Goal: Information Seeking & Learning: Learn about a topic

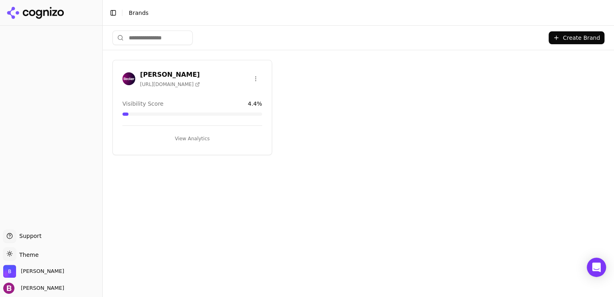
click at [209, 135] on button "View Analytics" at bounding box center [192, 138] width 140 height 13
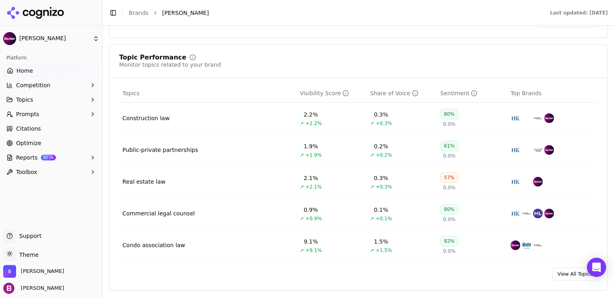
scroll to position [321, 0]
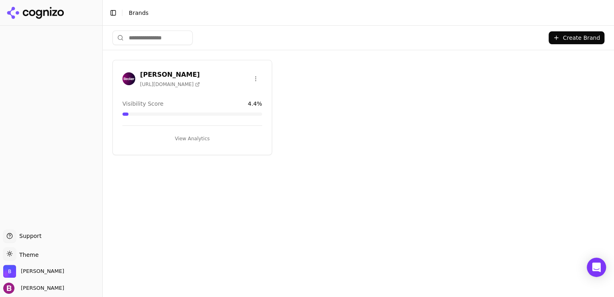
click at [194, 137] on button "View Analytics" at bounding box center [192, 138] width 140 height 13
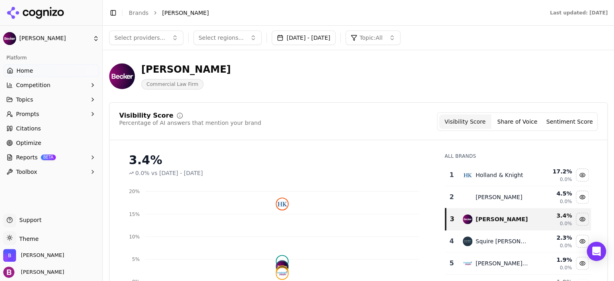
click at [336, 35] on button "[DATE] - [DATE]" at bounding box center [304, 38] width 64 height 14
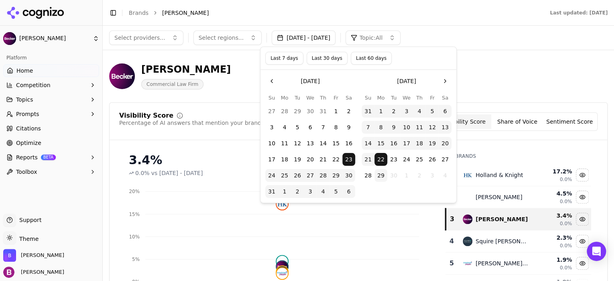
click at [380, 178] on button "29" at bounding box center [381, 175] width 13 height 13
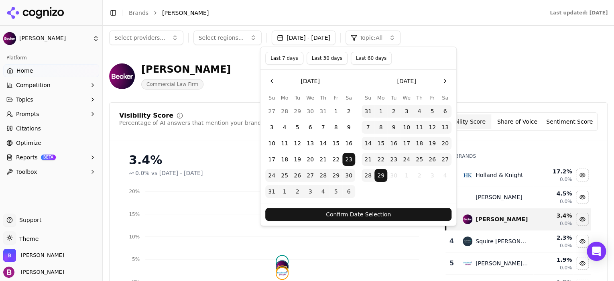
click at [485, 90] on div "Becker Commercial Law Firm" at bounding box center [358, 76] width 499 height 39
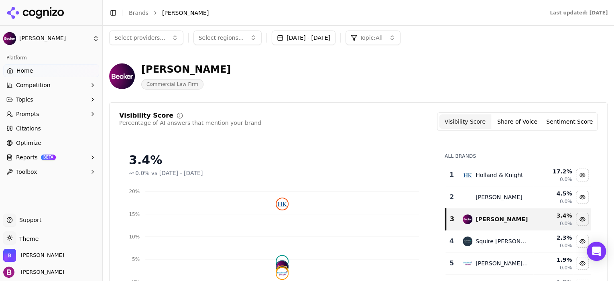
click at [336, 35] on button "[DATE] - [DATE]" at bounding box center [304, 38] width 64 height 14
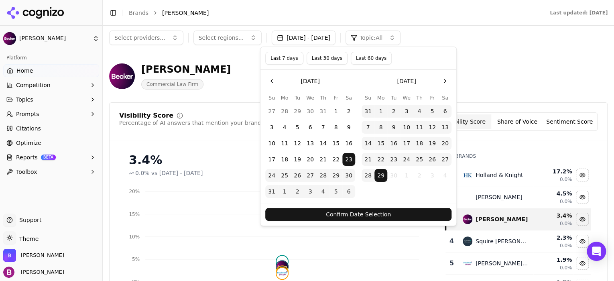
click at [379, 217] on button "Confirm Date Selection" at bounding box center [358, 214] width 186 height 13
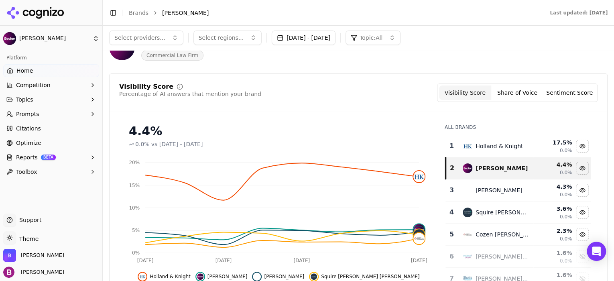
scroll to position [28, 0]
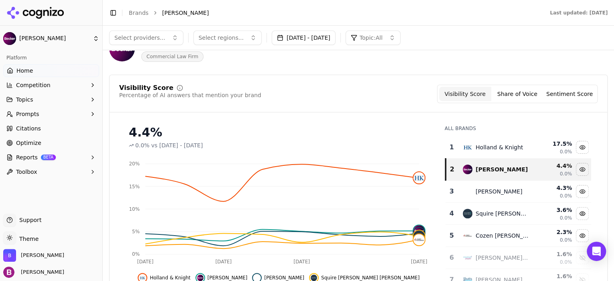
click at [328, 39] on button "Aug 23, 2025 - Sep 29, 2025" at bounding box center [304, 38] width 64 height 14
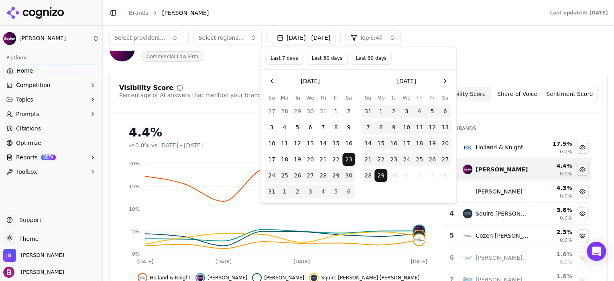
click at [334, 173] on button "29" at bounding box center [336, 175] width 13 height 13
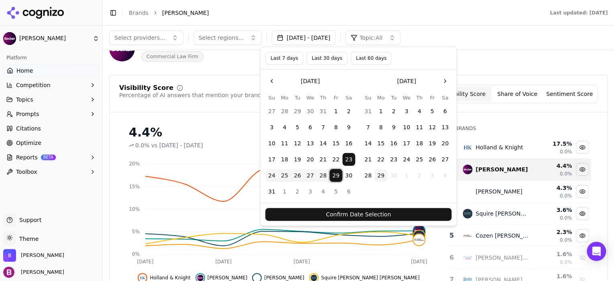
click at [339, 173] on button "29" at bounding box center [336, 175] width 13 height 13
click at [381, 176] on button "29" at bounding box center [381, 175] width 13 height 13
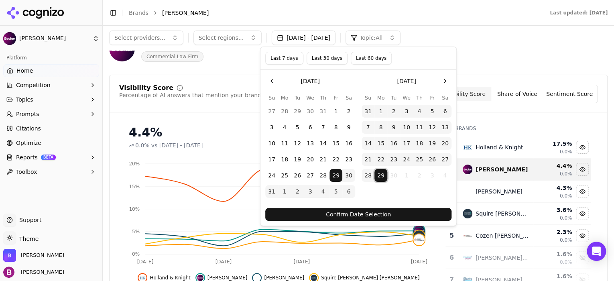
click at [381, 214] on button "Confirm Date Selection" at bounding box center [358, 214] width 186 height 13
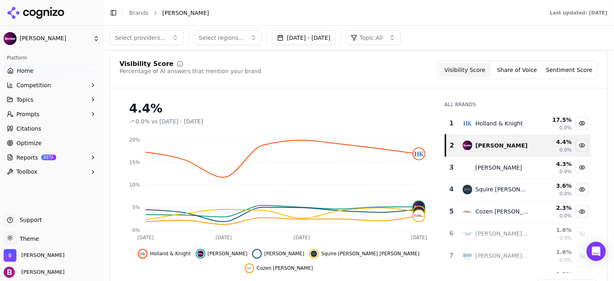
scroll to position [41, 0]
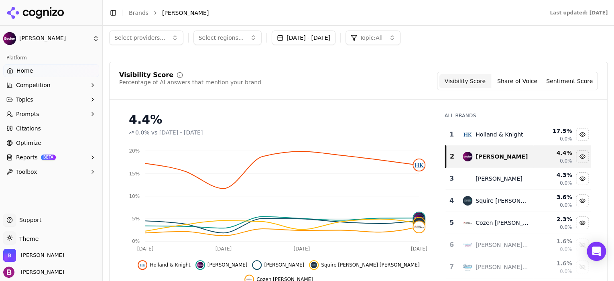
click at [316, 36] on button "Aug 29, 2025 - Sep 29, 2025" at bounding box center [304, 38] width 64 height 14
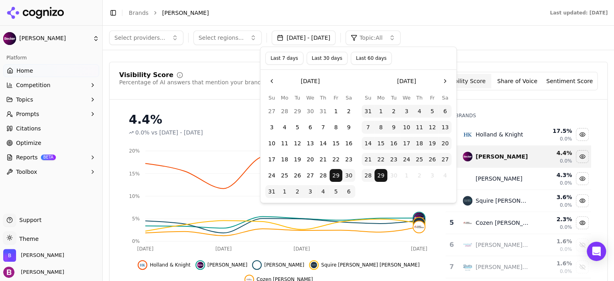
click at [321, 55] on button "Last 30 days" at bounding box center [327, 58] width 41 height 13
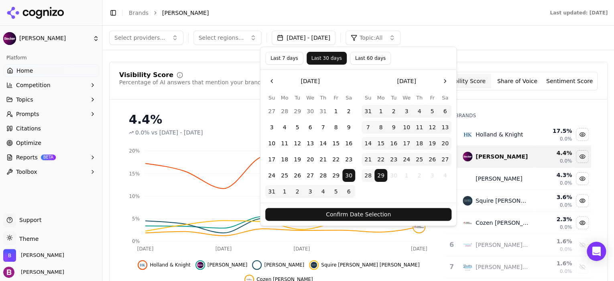
click at [329, 216] on button "Confirm Date Selection" at bounding box center [358, 214] width 186 height 13
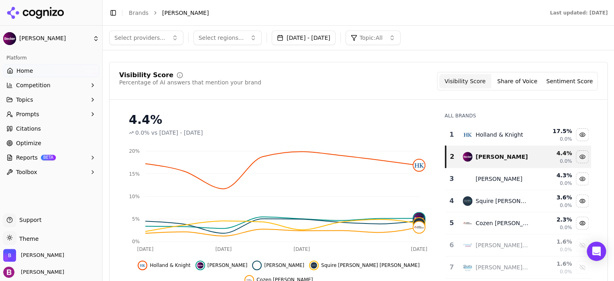
click at [86, 98] on button "Topics" at bounding box center [51, 99] width 96 height 13
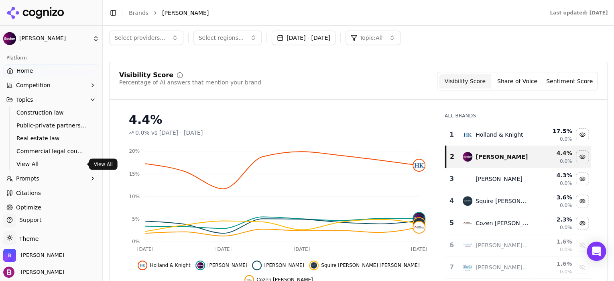
click at [26, 165] on span "View All" at bounding box center [51, 164] width 70 height 8
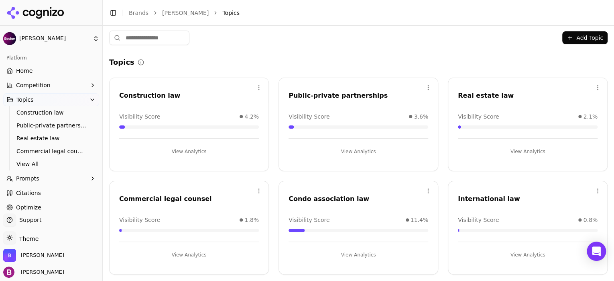
scroll to position [32, 0]
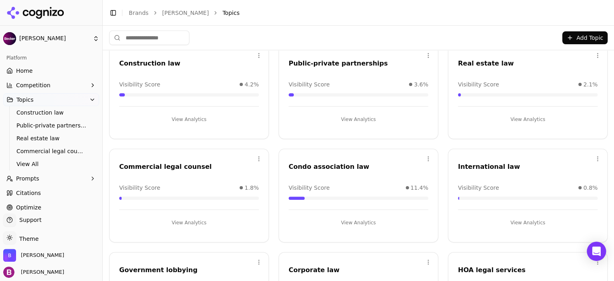
click at [230, 115] on button "View Analytics" at bounding box center [189, 119] width 140 height 13
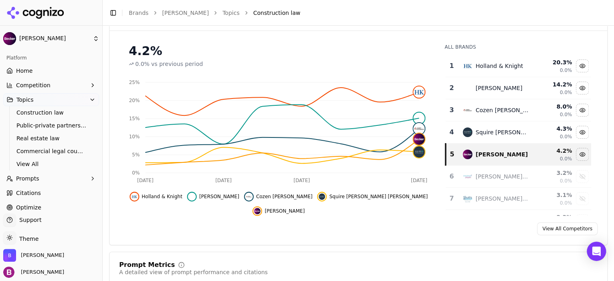
click at [49, 206] on link "Optimize" at bounding box center [51, 207] width 96 height 13
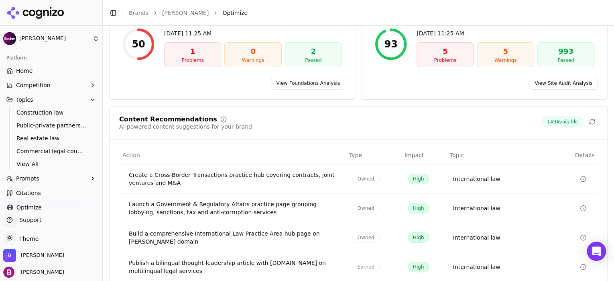
scroll to position [170, 0]
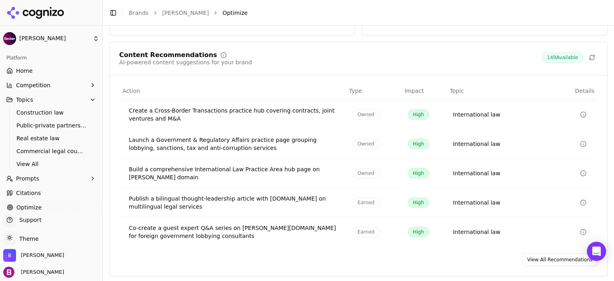
click at [557, 259] on link "View All Recommendations" at bounding box center [560, 259] width 76 height 13
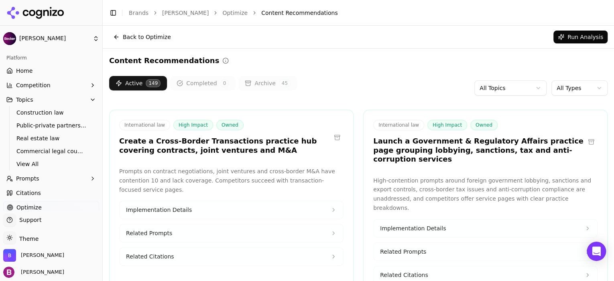
click at [537, 88] on html "Becker Platform Home Competition Topics Construction law Public-private partner…" at bounding box center [307, 140] width 614 height 281
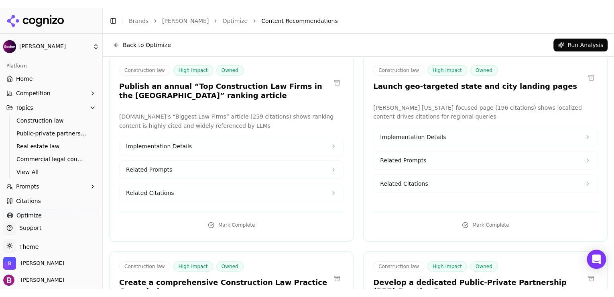
scroll to position [47, 0]
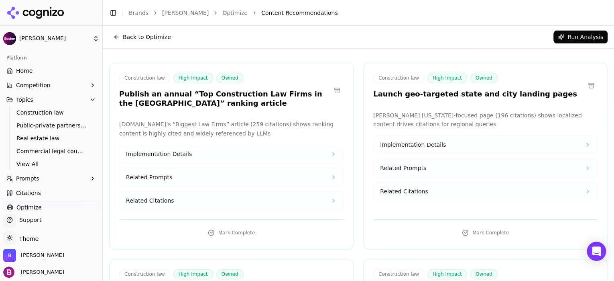
click at [183, 152] on span "Implementation Details" at bounding box center [159, 154] width 66 height 8
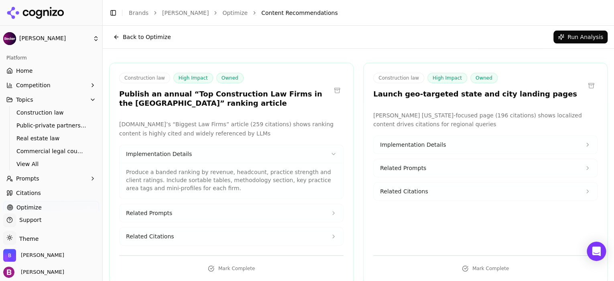
click at [203, 216] on button "Related Prompts" at bounding box center [232, 213] width 224 height 18
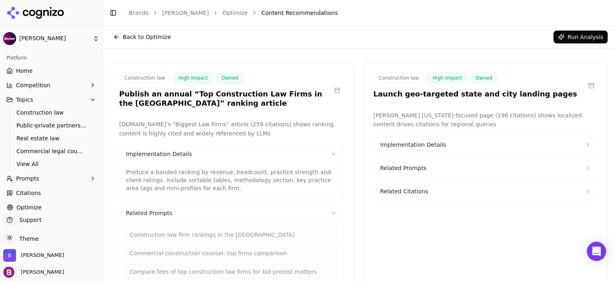
click at [332, 153] on icon at bounding box center [333, 154] width 3 height 2
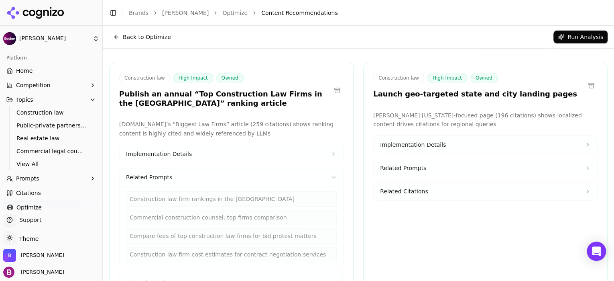
click at [330, 168] on button "Related Prompts" at bounding box center [232, 177] width 224 height 18
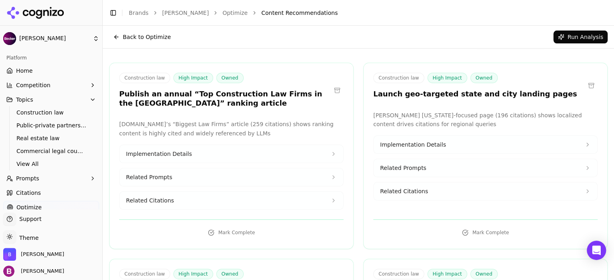
click at [424, 186] on button "Related Citations" at bounding box center [486, 191] width 224 height 18
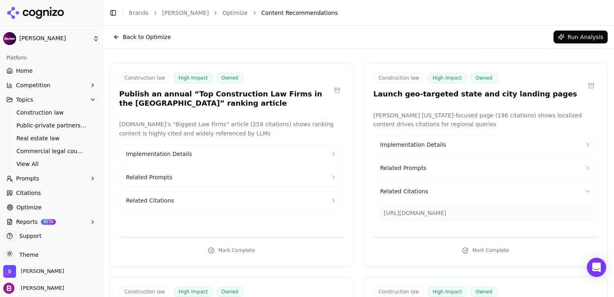
drag, startPoint x: 433, startPoint y: 213, endPoint x: 379, endPoint y: 210, distance: 53.5
click at [380, 210] on div "https://pmlawfla.com" at bounding box center [485, 212] width 211 height 15
copy div "https://pmlawfla.com"
click at [417, 214] on div "https://pmlawfla.com" at bounding box center [485, 212] width 211 height 15
click at [38, 192] on link "Citations" at bounding box center [51, 192] width 96 height 13
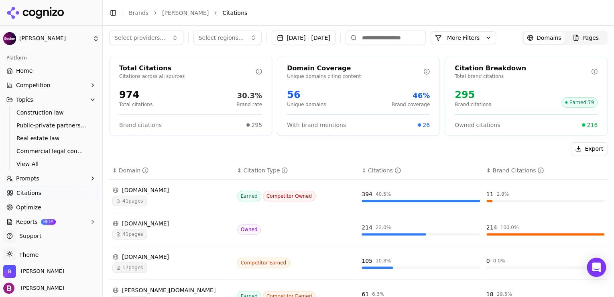
click at [493, 40] on button "More Filters" at bounding box center [463, 37] width 65 height 13
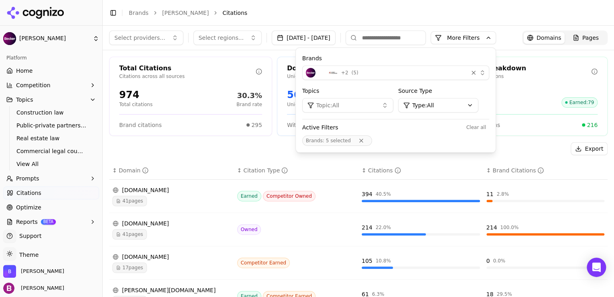
click at [393, 104] on button "Topic: All" at bounding box center [347, 105] width 91 height 14
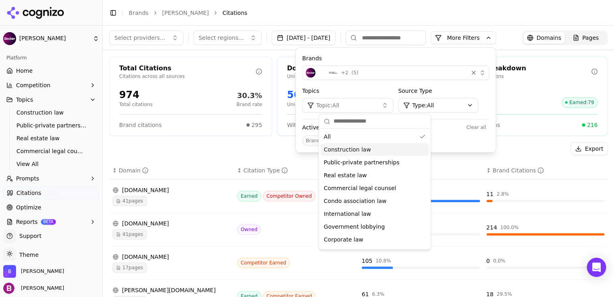
click at [374, 149] on div "Construction law" at bounding box center [375, 149] width 108 height 13
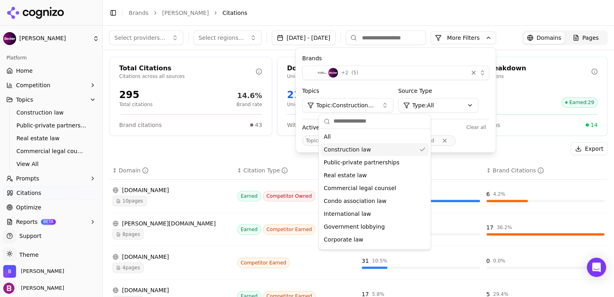
click at [273, 148] on div "Export" at bounding box center [358, 148] width 499 height 13
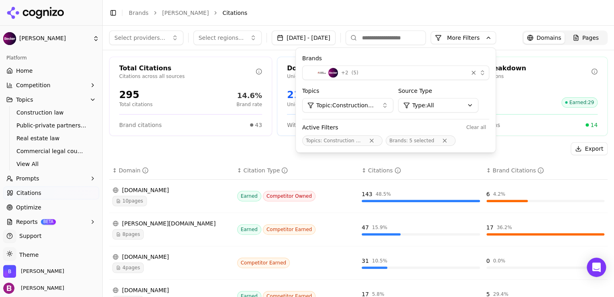
click at [452, 139] on button "Remove Brands filter" at bounding box center [445, 140] width 14 height 6
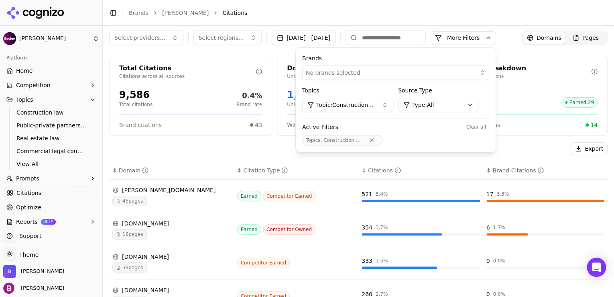
click at [276, 153] on div "Export" at bounding box center [358, 148] width 499 height 13
click at [586, 35] on span "Pages" at bounding box center [591, 38] width 16 height 8
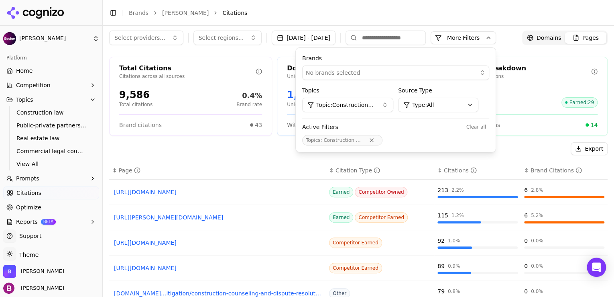
click at [496, 40] on button "More Filters" at bounding box center [463, 37] width 65 height 13
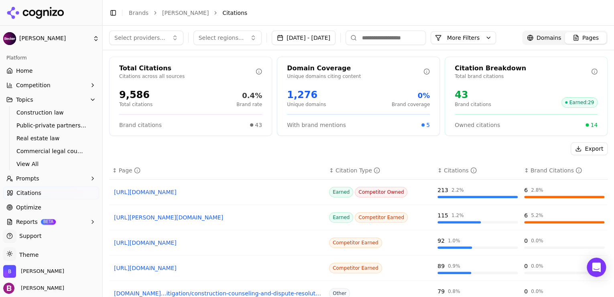
click at [417, 31] on input at bounding box center [386, 38] width 80 height 14
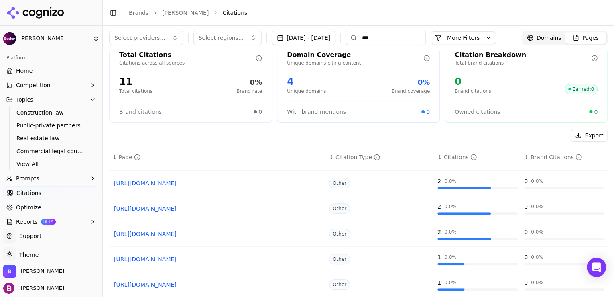
scroll to position [25, 0]
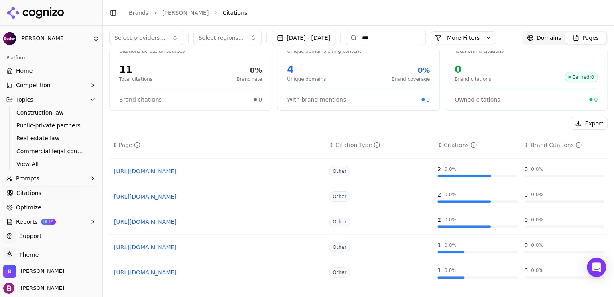
type input "***"
click at [214, 220] on link "https://pmlawfla.com/tampa-hoa-dispute-lawyer" at bounding box center [217, 222] width 207 height 8
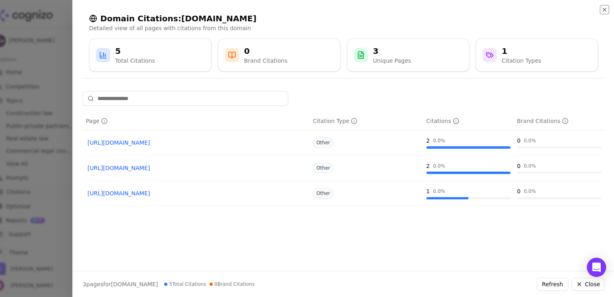
click at [603, 10] on icon "button" at bounding box center [604, 9] width 3 height 3
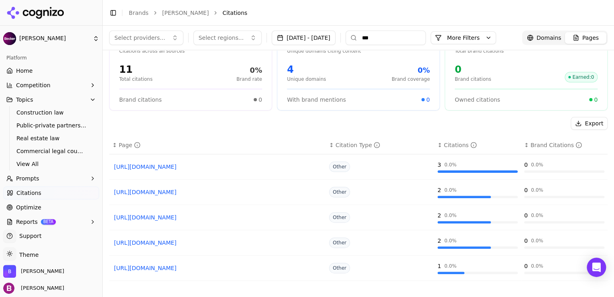
scroll to position [0, 0]
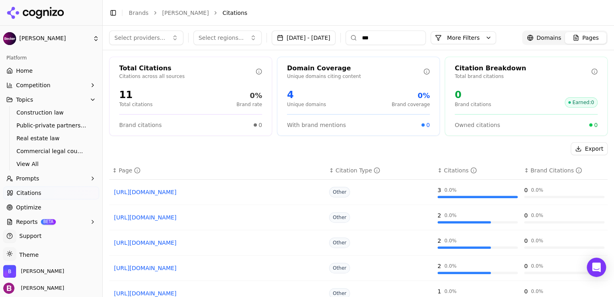
click at [77, 182] on button "Prompts" at bounding box center [51, 178] width 96 height 13
click at [68, 189] on span "Active" at bounding box center [51, 191] width 70 height 8
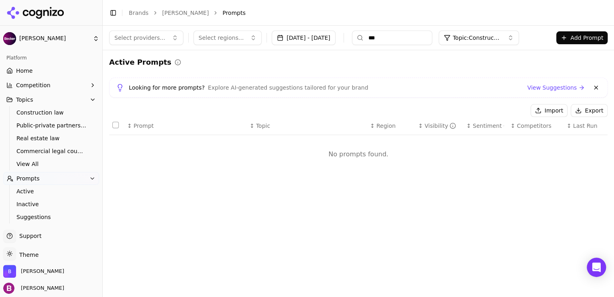
drag, startPoint x: 414, startPoint y: 30, endPoint x: 374, endPoint y: 37, distance: 40.7
click at [374, 37] on div "Select providers... Select regions... Aug 30, 2025 - Sep 29, 2025 *** Topic: Co…" at bounding box center [359, 38] width 512 height 24
drag, startPoint x: 374, startPoint y: 37, endPoint x: 415, endPoint y: 37, distance: 41.0
click at [415, 37] on input "***" at bounding box center [392, 38] width 80 height 14
drag, startPoint x: 414, startPoint y: 37, endPoint x: 379, endPoint y: 38, distance: 35.4
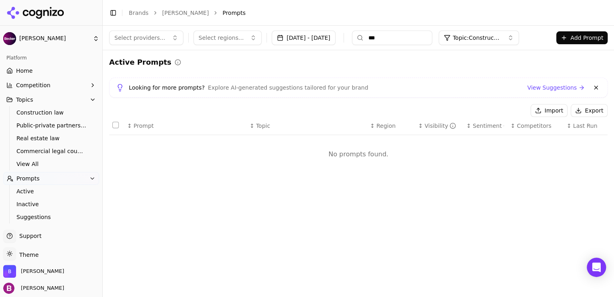
click at [379, 38] on input "***" at bounding box center [392, 38] width 80 height 14
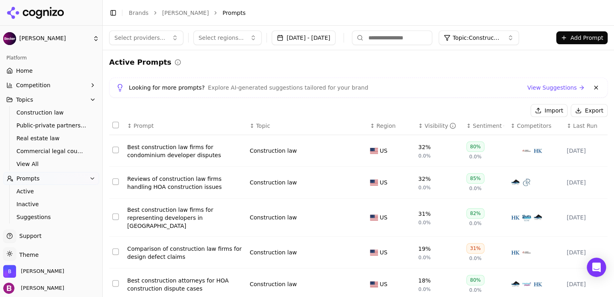
click at [209, 151] on div "Best construction law firms for condominium developer disputes" at bounding box center [185, 151] width 116 height 16
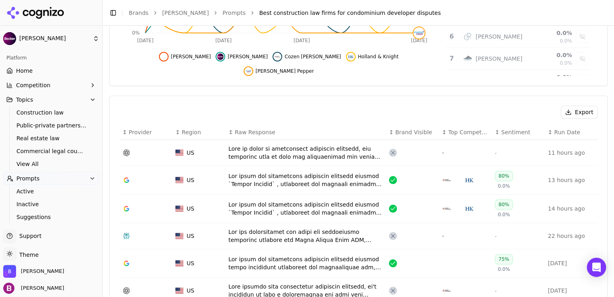
scroll to position [225, 0]
click at [247, 177] on div "Data table" at bounding box center [305, 179] width 154 height 16
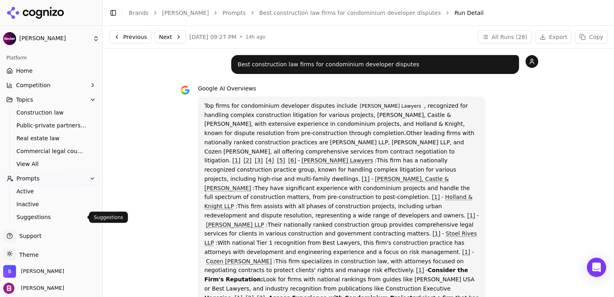
click at [52, 220] on span "Suggestions" at bounding box center [51, 217] width 70 height 8
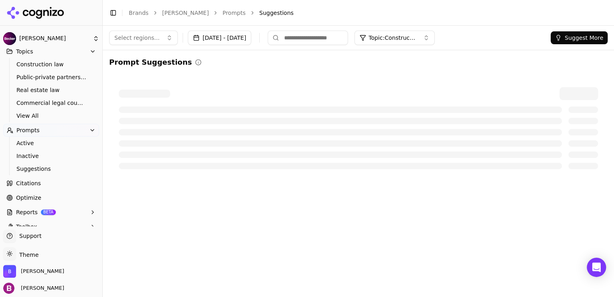
scroll to position [58, 0]
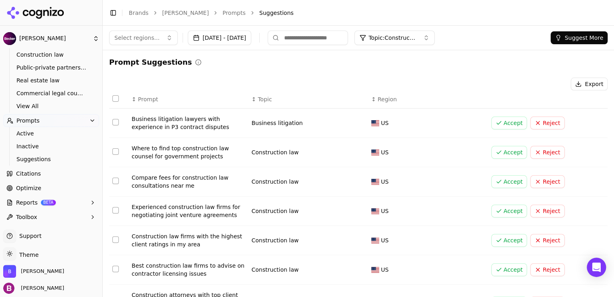
click at [51, 186] on link "Optimize" at bounding box center [51, 187] width 96 height 13
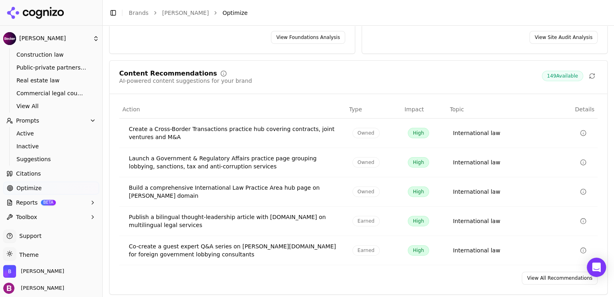
scroll to position [154, 0]
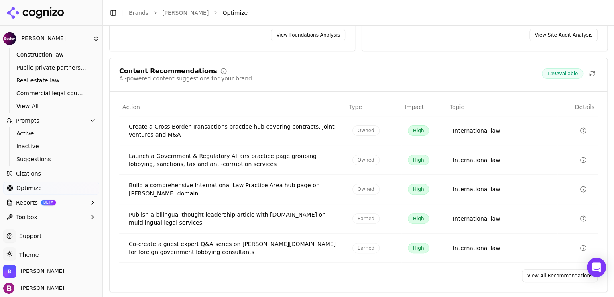
click at [538, 271] on link "View All Recommendations" at bounding box center [560, 275] width 76 height 13
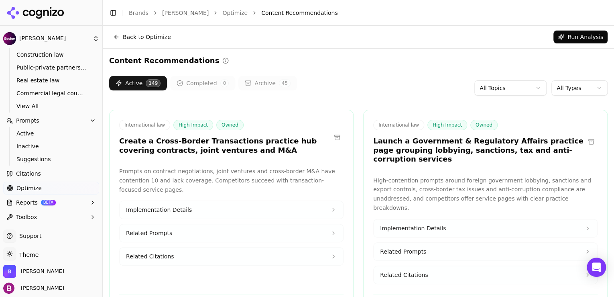
click at [527, 92] on html "Becker Platform Home Competition Topics Construction law Public-private partner…" at bounding box center [307, 148] width 614 height 297
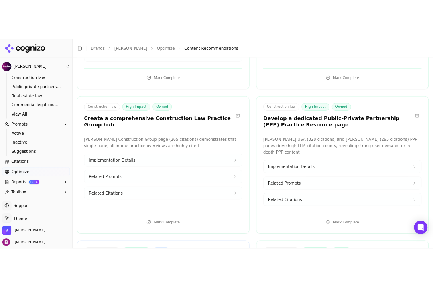
scroll to position [233, 0]
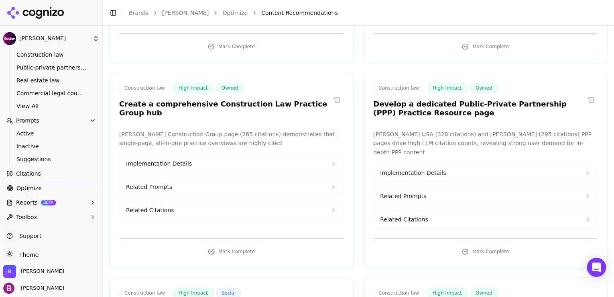
click at [264, 155] on button "Implementation Details" at bounding box center [232, 164] width 224 height 18
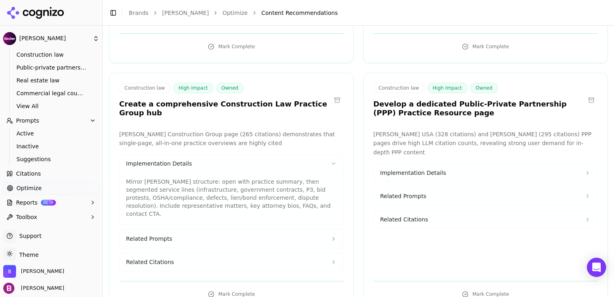
click at [254, 253] on button "Related Citations" at bounding box center [232, 262] width 224 height 18
click at [273, 276] on div "https://duanemorris.com/practices/construction_group.html" at bounding box center [231, 283] width 211 height 15
drag, startPoint x: 279, startPoint y: 265, endPoint x: 130, endPoint y: 269, distance: 149.0
click at [130, 276] on div "https://duanemorris.com/practices/construction_group.html" at bounding box center [231, 283] width 211 height 15
copy div "https://duanemorris.com/practices/construction_group.html"
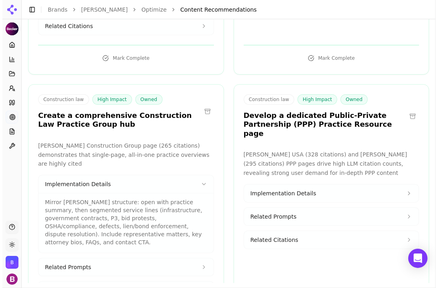
scroll to position [0, 0]
